Goal: Information Seeking & Learning: Learn about a topic

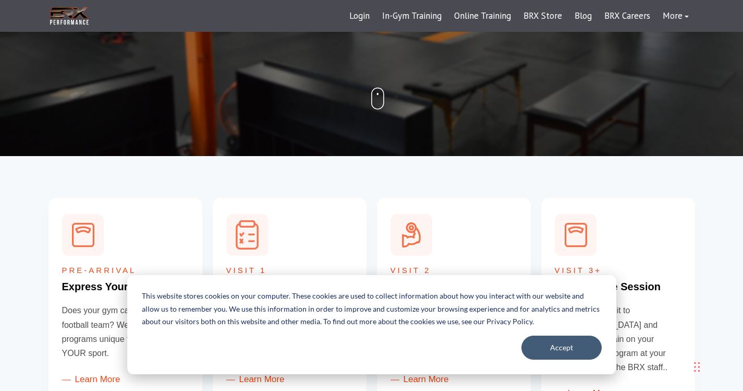
scroll to position [261, 0]
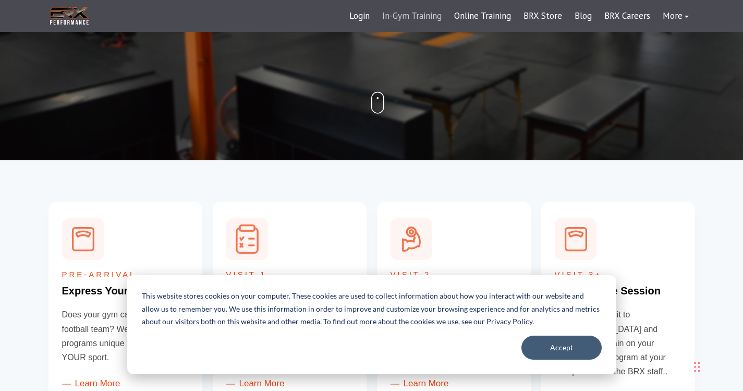
click at [424, 16] on link "In-Gym Training" at bounding box center [412, 16] width 72 height 25
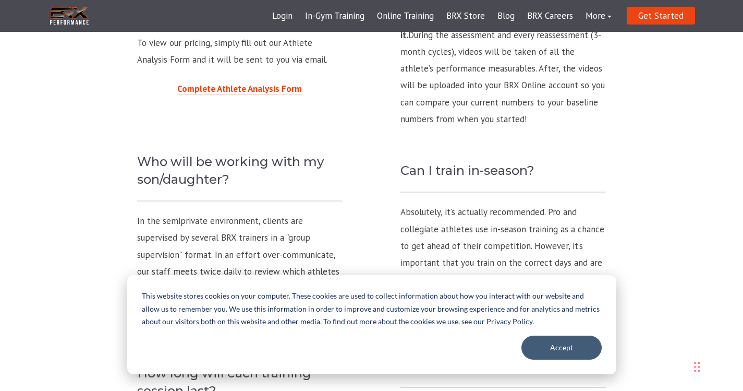
scroll to position [1095, 0]
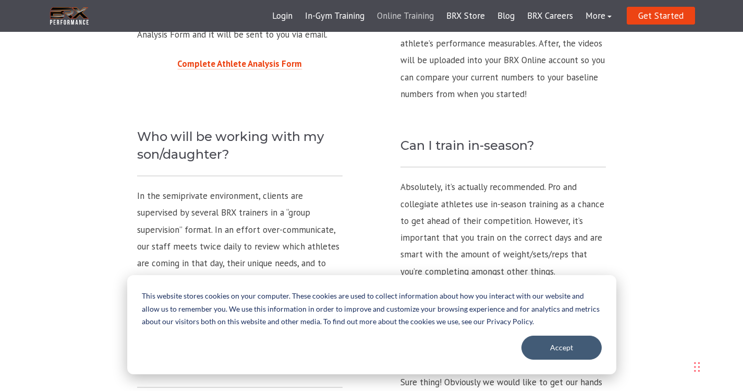
click at [409, 17] on link "Online Training" at bounding box center [405, 16] width 69 height 25
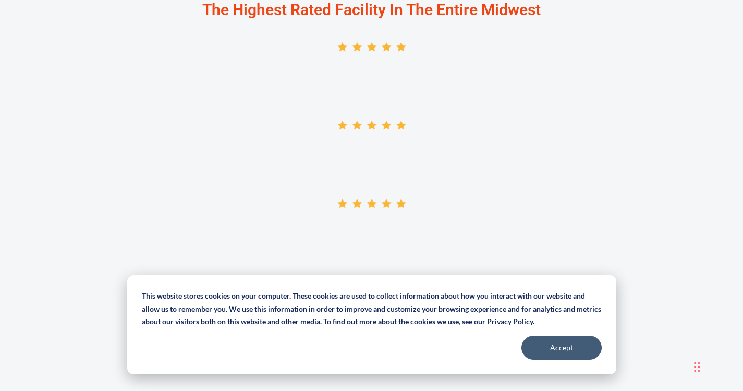
scroll to position [2086, 0]
